Goal: Task Accomplishment & Management: Manage account settings

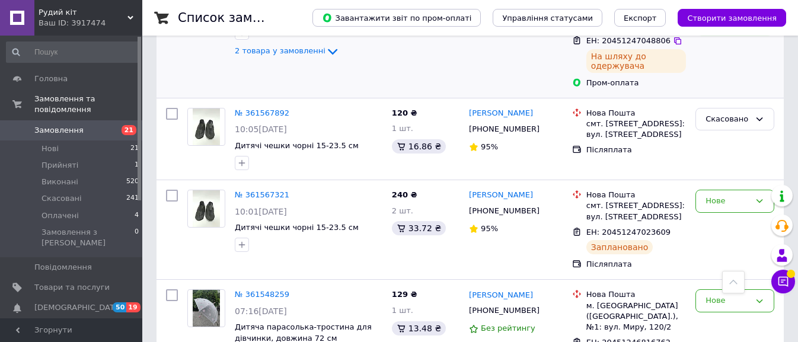
scroll to position [296, 0]
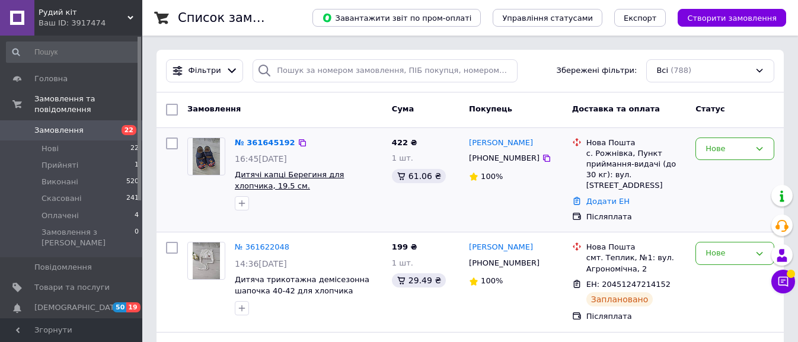
click at [253, 174] on span "Дитячі капці Берегиня для хлопчика, 19.5 см." at bounding box center [289, 180] width 109 height 20
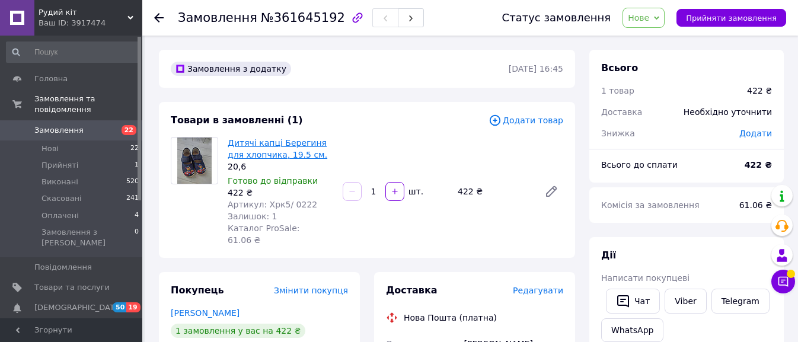
click at [229, 142] on link "Дитячі капці Берегиня для хлопчика, 19.5 см." at bounding box center [278, 148] width 100 height 21
click at [155, 18] on use at bounding box center [158, 17] width 9 height 9
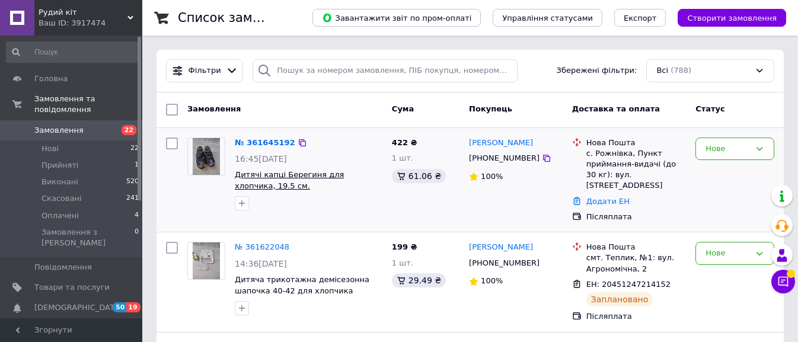
click at [265, 177] on span "Дитячі капці Берегиня для хлопчика, 19.5 см." at bounding box center [289, 180] width 109 height 20
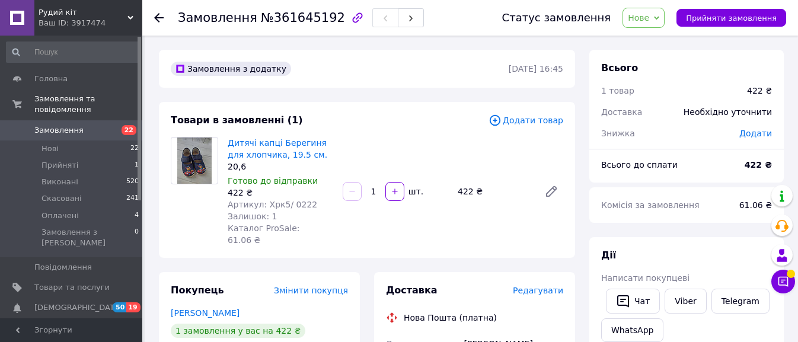
click at [154, 12] on div at bounding box center [158, 18] width 9 height 12
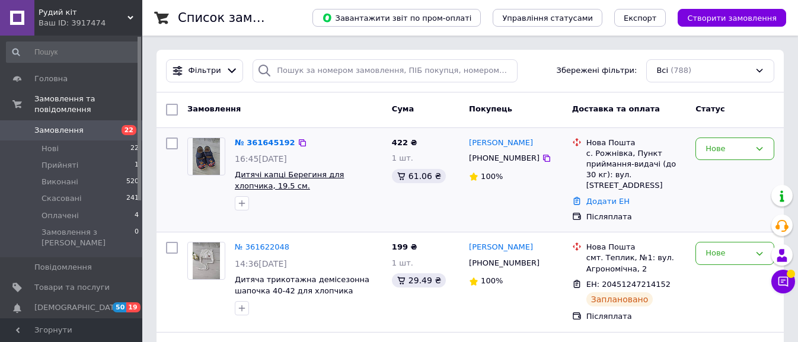
click at [272, 174] on span "Дитячі капці Берегиня для хлопчика, 19.5 см." at bounding box center [289, 180] width 109 height 20
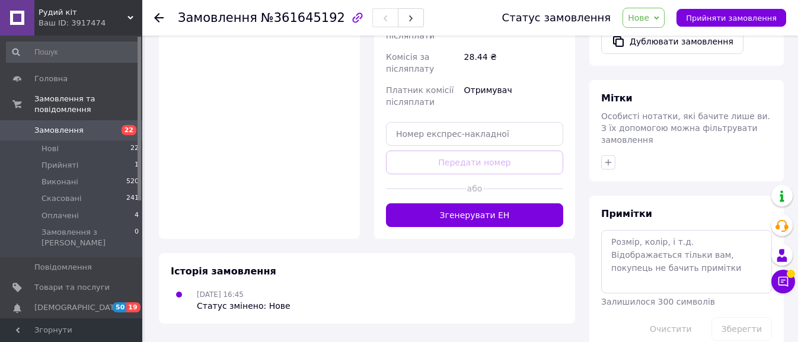
scroll to position [509, 0]
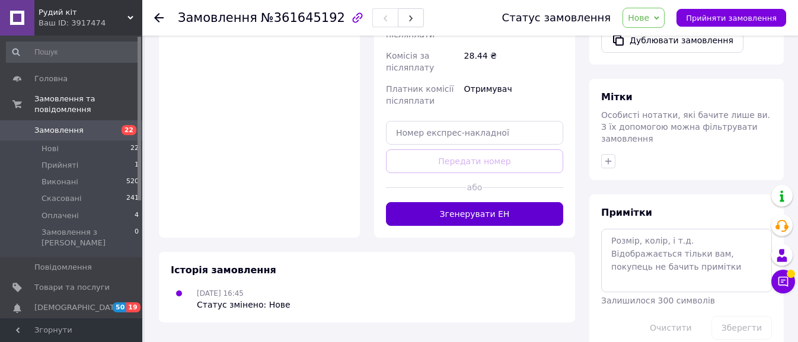
click at [475, 202] on button "Згенерувати ЕН" at bounding box center [474, 214] width 177 height 24
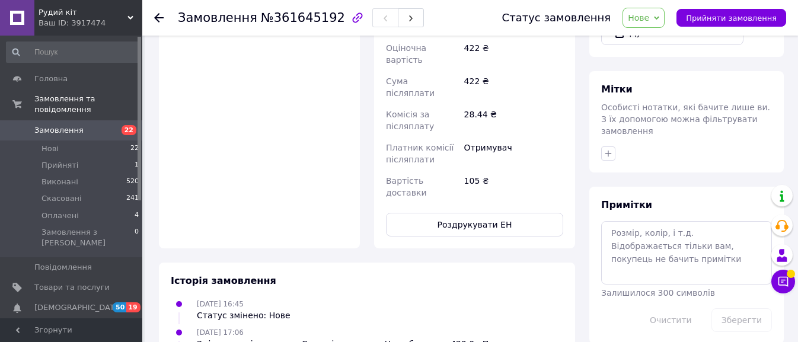
scroll to position [531, 0]
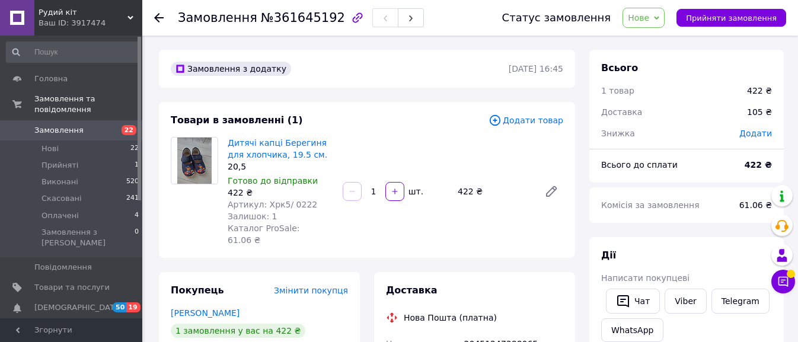
scroll to position [468, 0]
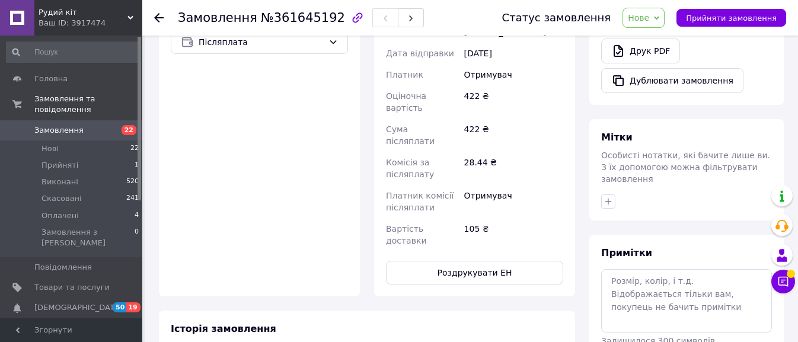
click at [156, 17] on icon at bounding box center [158, 17] width 9 height 9
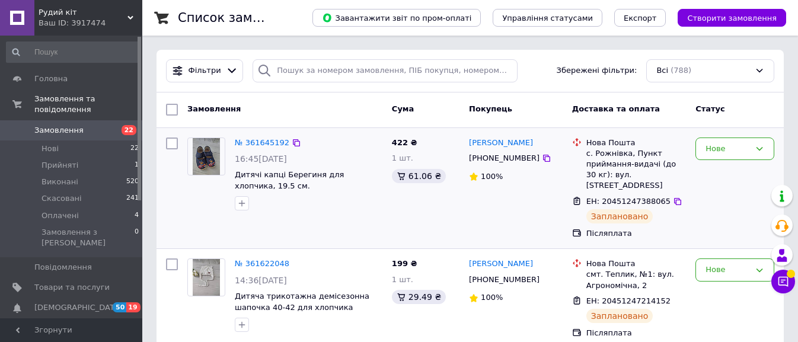
click at [672, 203] on div "ЕН: 20451247388065 Заплановано" at bounding box center [636, 210] width 104 height 33
click at [305, 178] on span "Дитячі капці Берегиня для хлопчика, 19.5 см." at bounding box center [289, 180] width 109 height 20
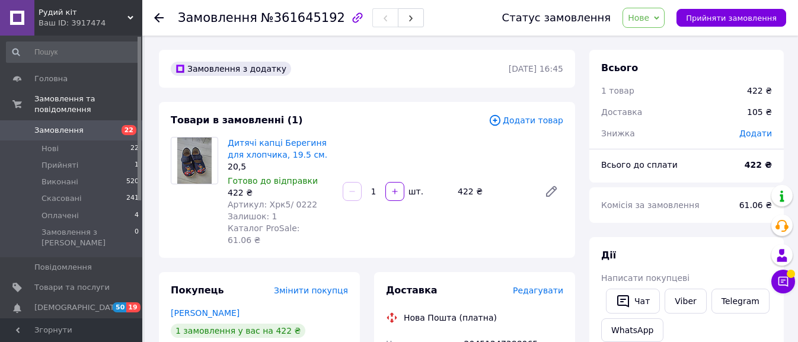
click at [158, 23] on div at bounding box center [158, 18] width 9 height 12
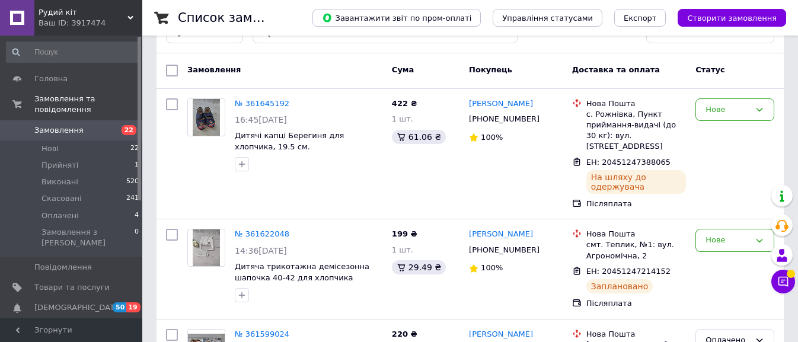
scroll to position [74, 0]
